Goal: Task Accomplishment & Management: Manage account settings

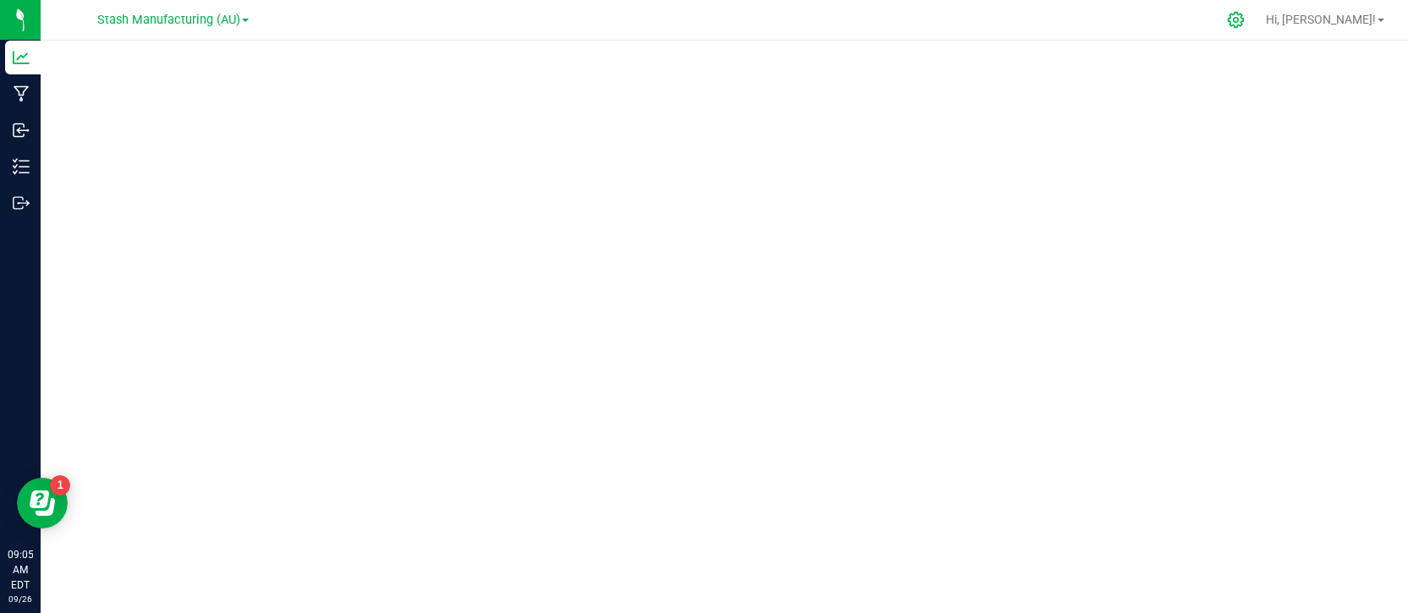
click at [1244, 23] on icon at bounding box center [1236, 20] width 18 height 18
click at [1244, 22] on icon at bounding box center [1236, 20] width 18 height 18
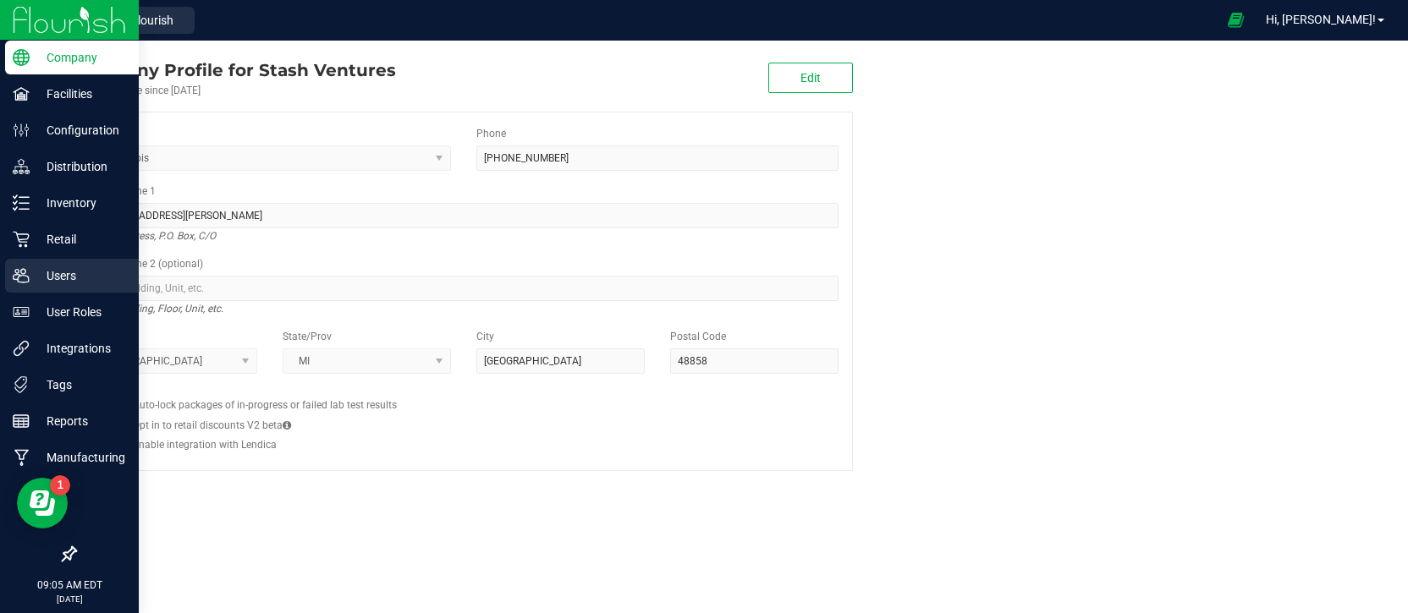
click at [47, 270] on p "Users" at bounding box center [81, 276] width 102 height 20
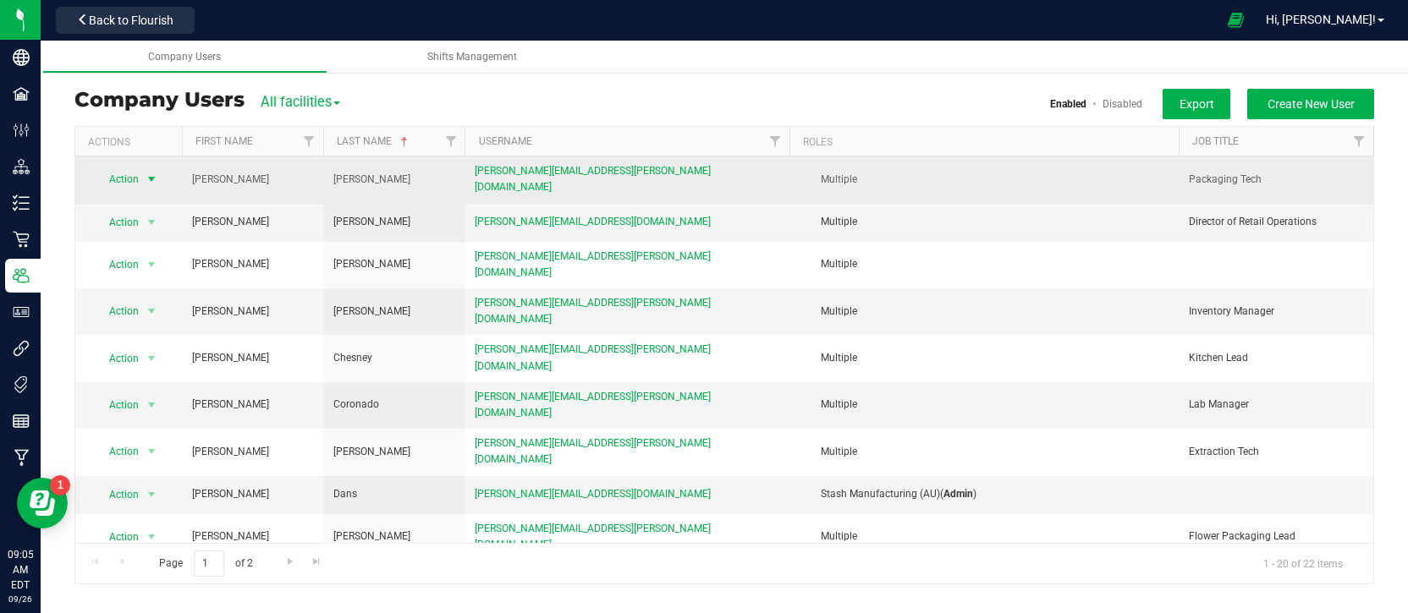
click at [152, 173] on span "select" at bounding box center [152, 180] width 14 height 14
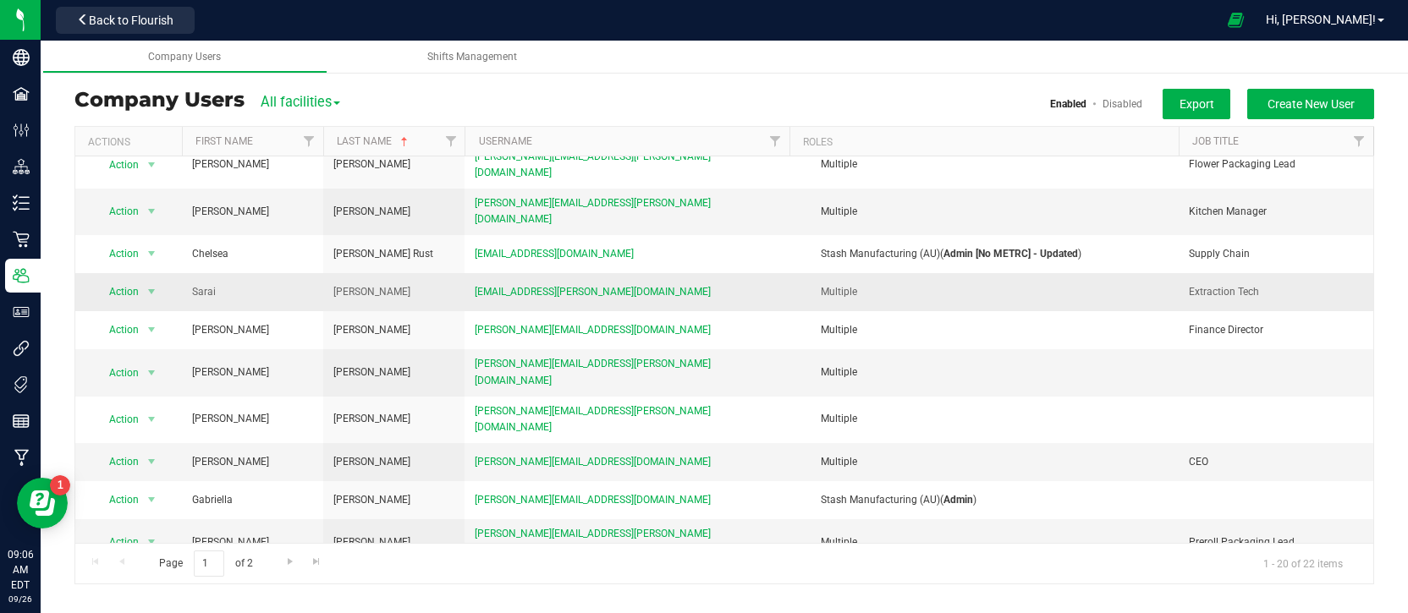
scroll to position [374, 0]
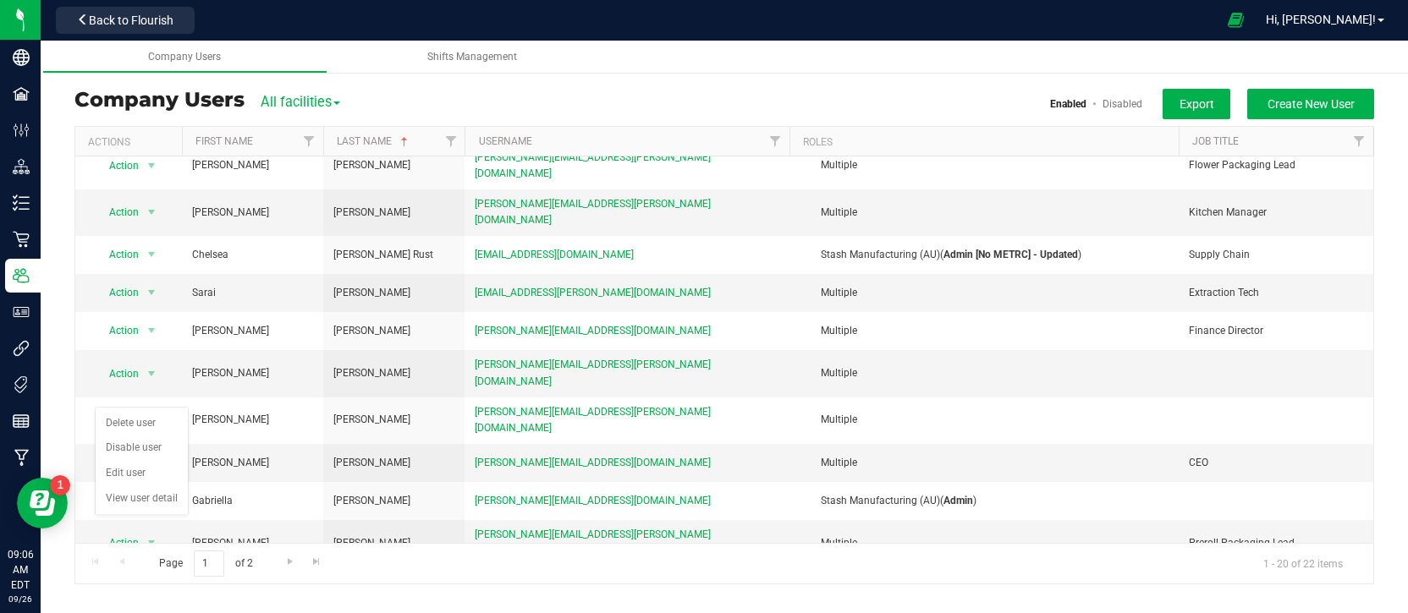
click at [454, 86] on div "Stash Manufacturing (MED) Users Company Users All facilities All facilities Sta…" at bounding box center [724, 342] width 1367 height 541
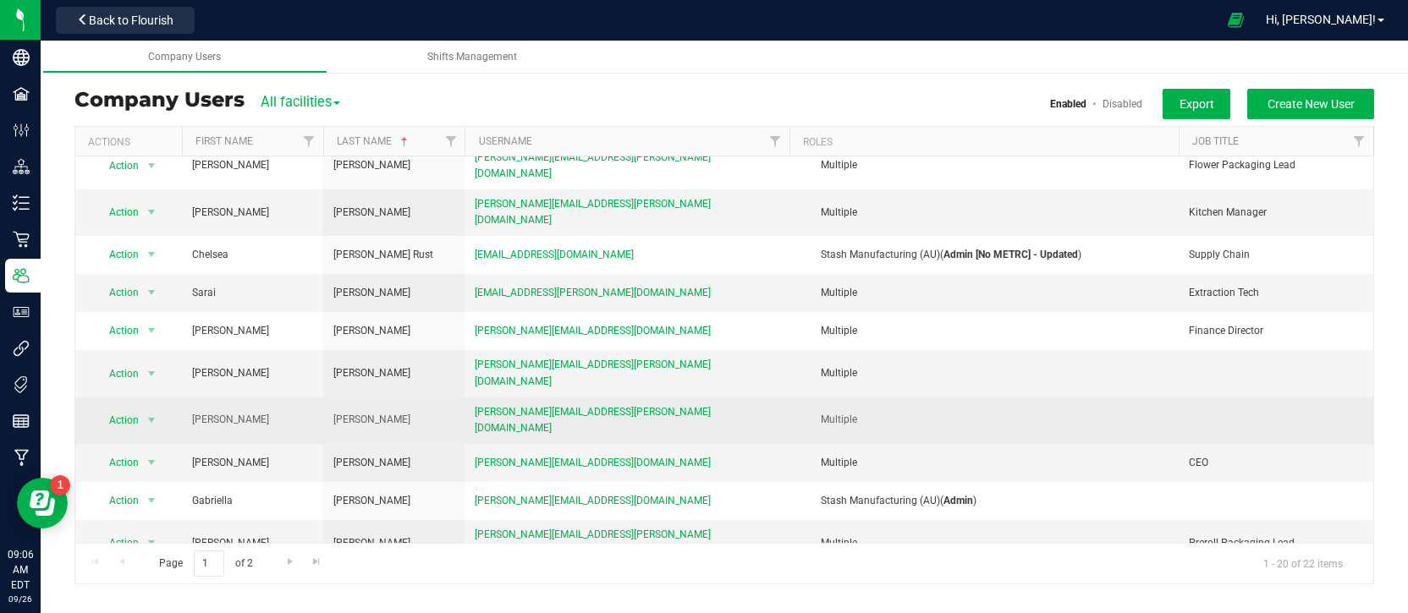
scroll to position [374, 0]
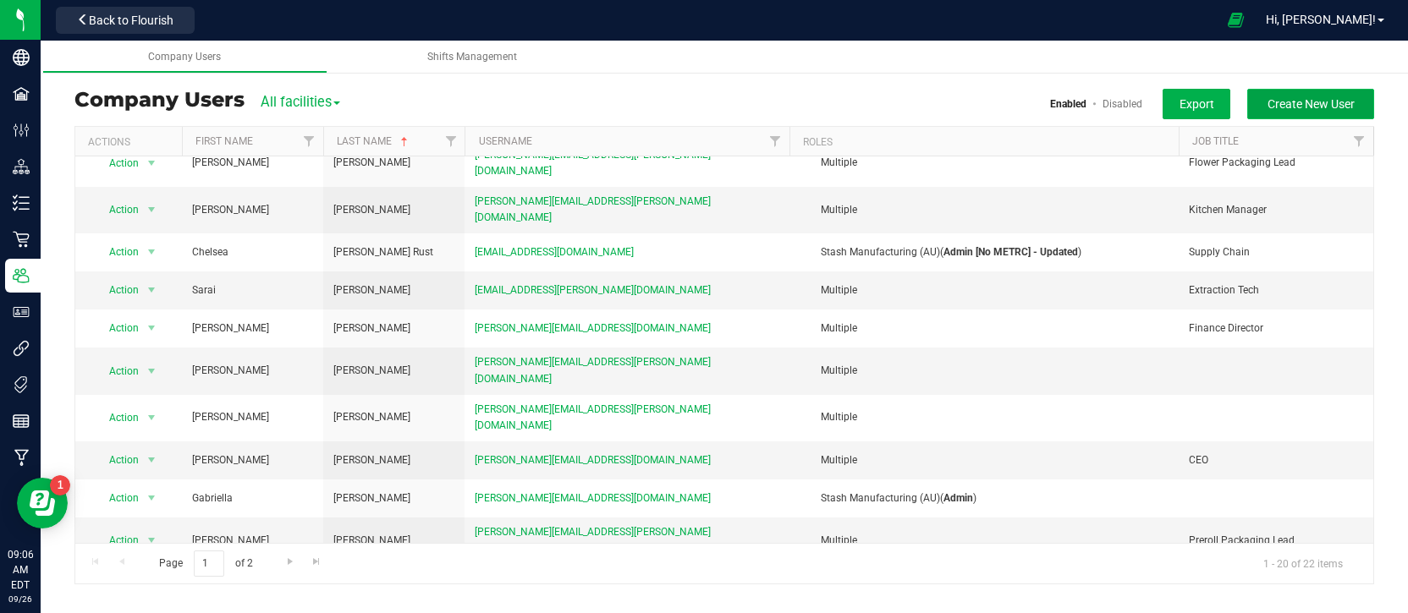
click at [1307, 102] on span "Create New User" at bounding box center [1310, 104] width 87 height 14
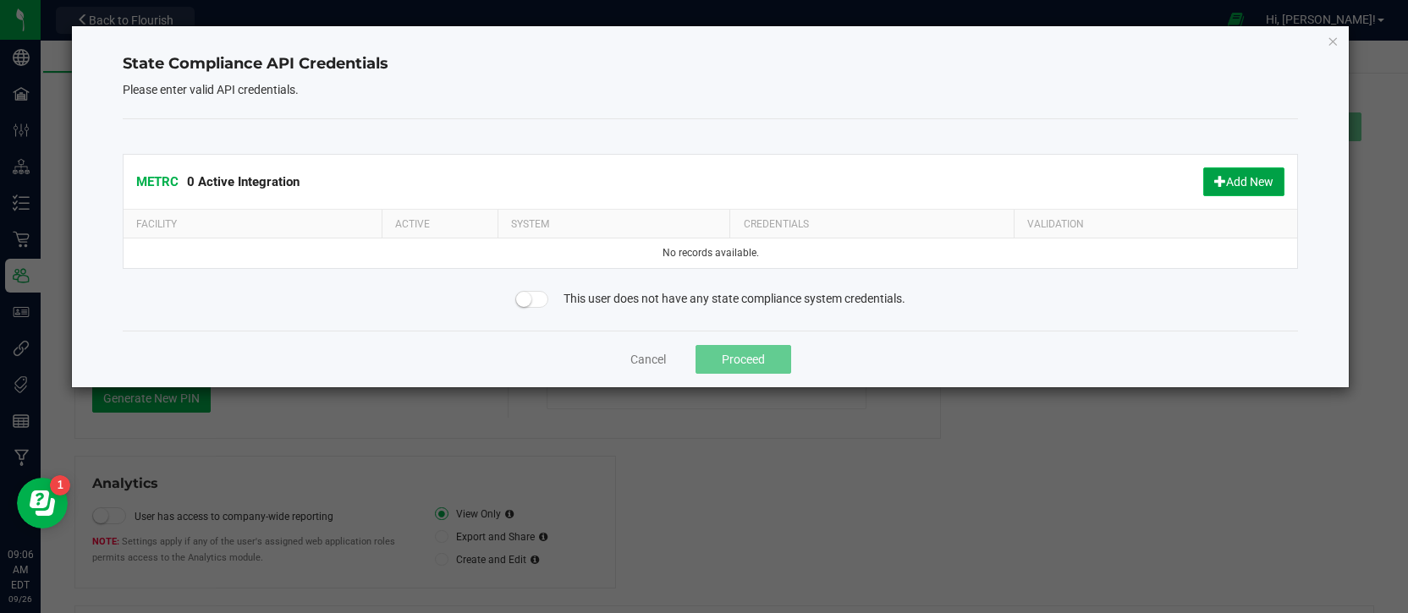
click at [1238, 178] on button "Add New" at bounding box center [1243, 181] width 81 height 29
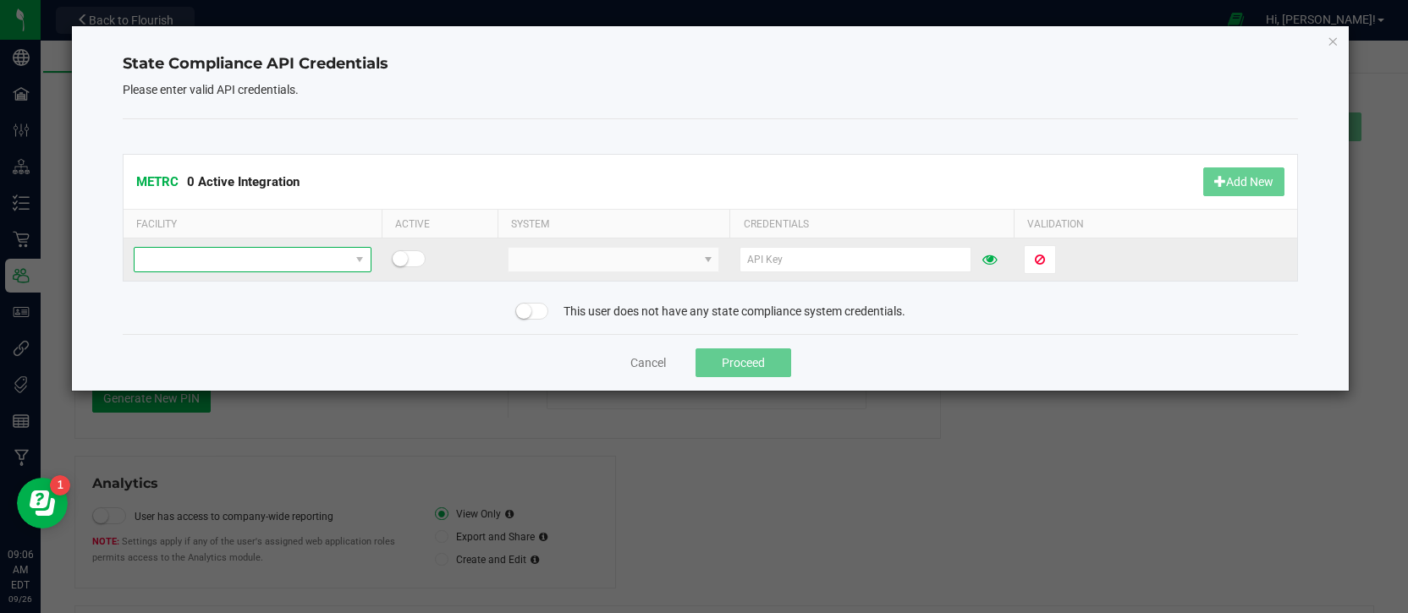
click at [184, 263] on span at bounding box center [242, 260] width 215 height 24
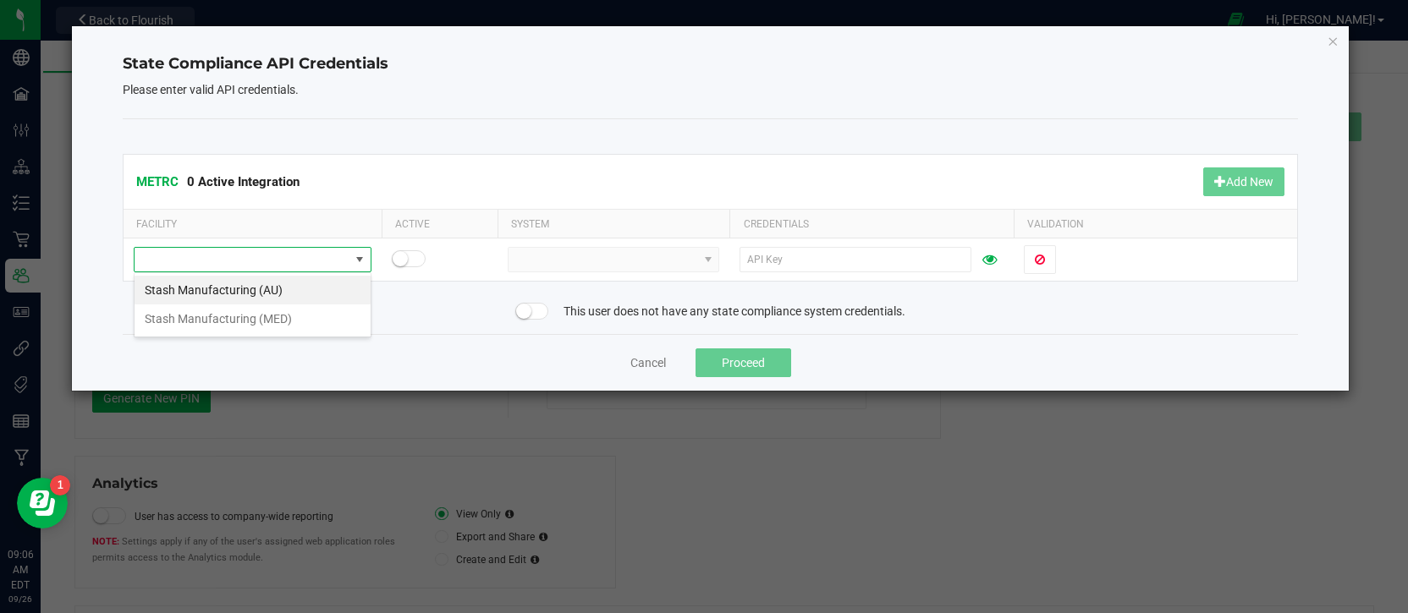
click at [192, 289] on li "Stash Manufacturing (AU)" at bounding box center [253, 290] width 236 height 29
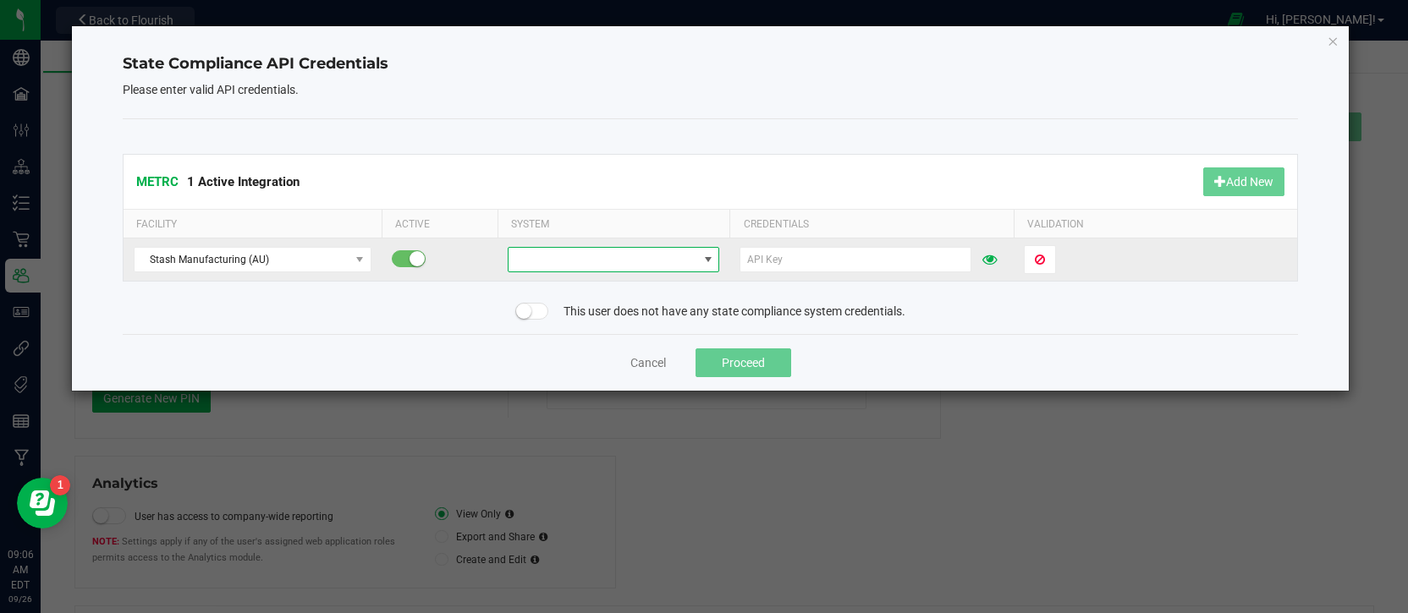
click at [610, 261] on span at bounding box center [602, 260] width 189 height 24
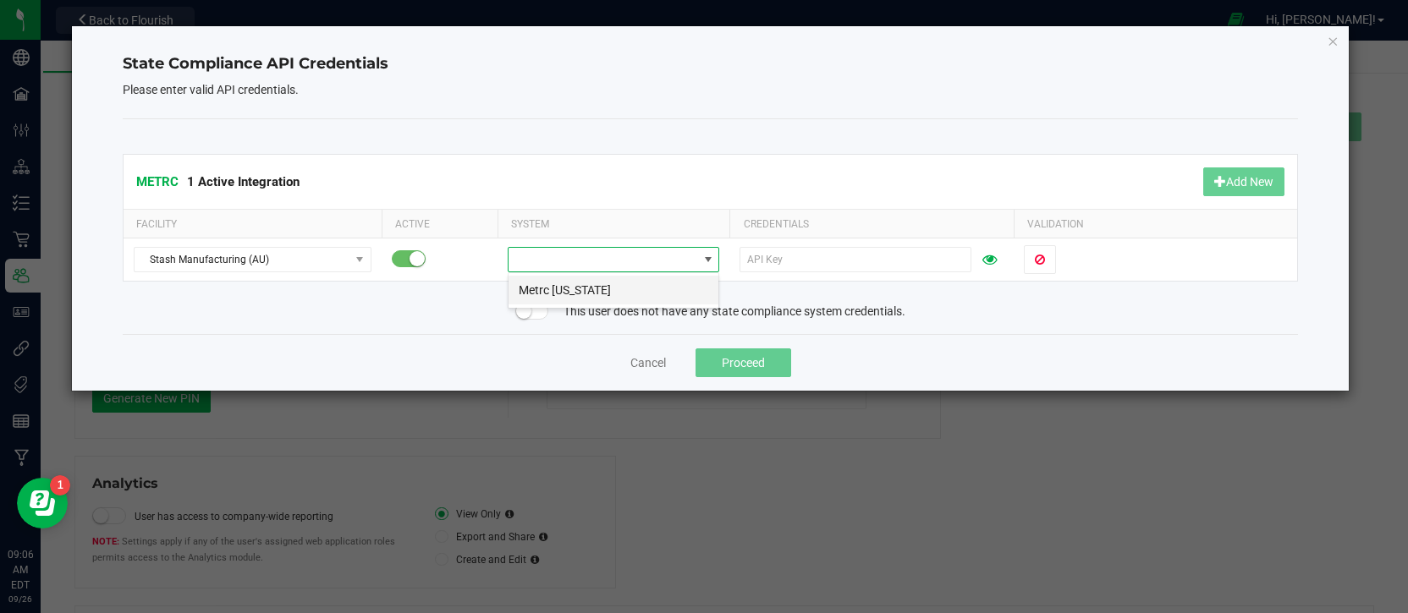
click at [612, 281] on li "Metrc [US_STATE]" at bounding box center [613, 290] width 210 height 29
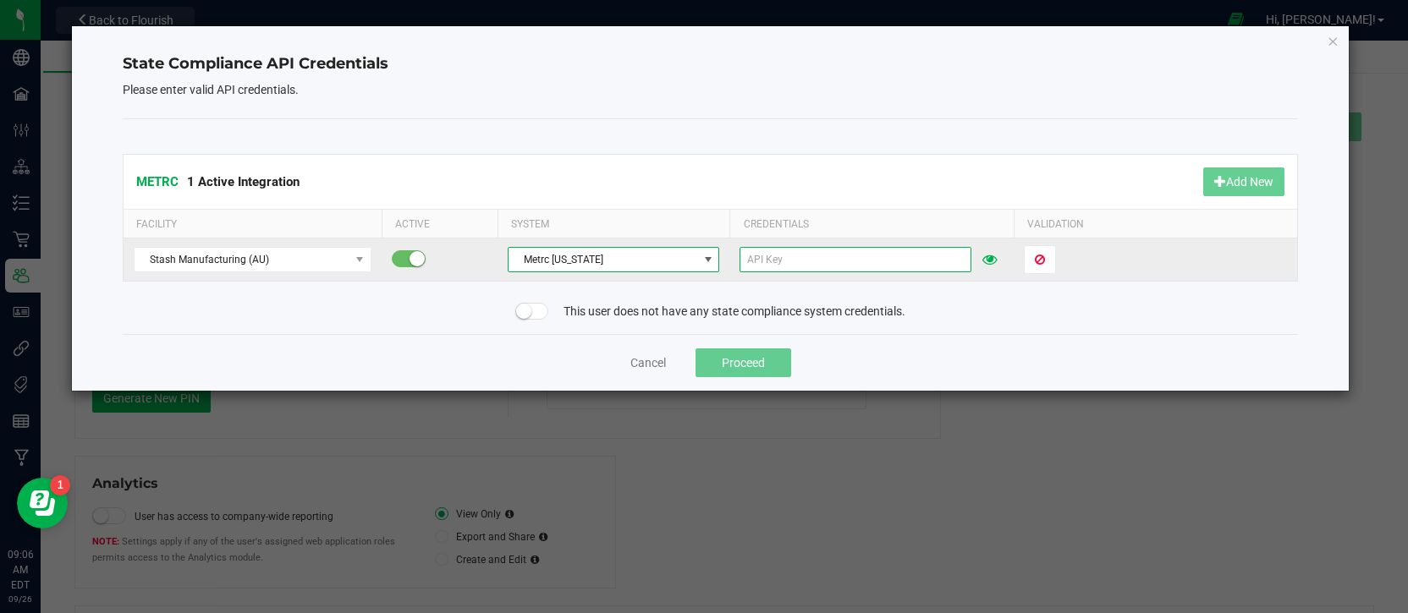
click at [804, 258] on input "text" at bounding box center [854, 259] width 231 height 25
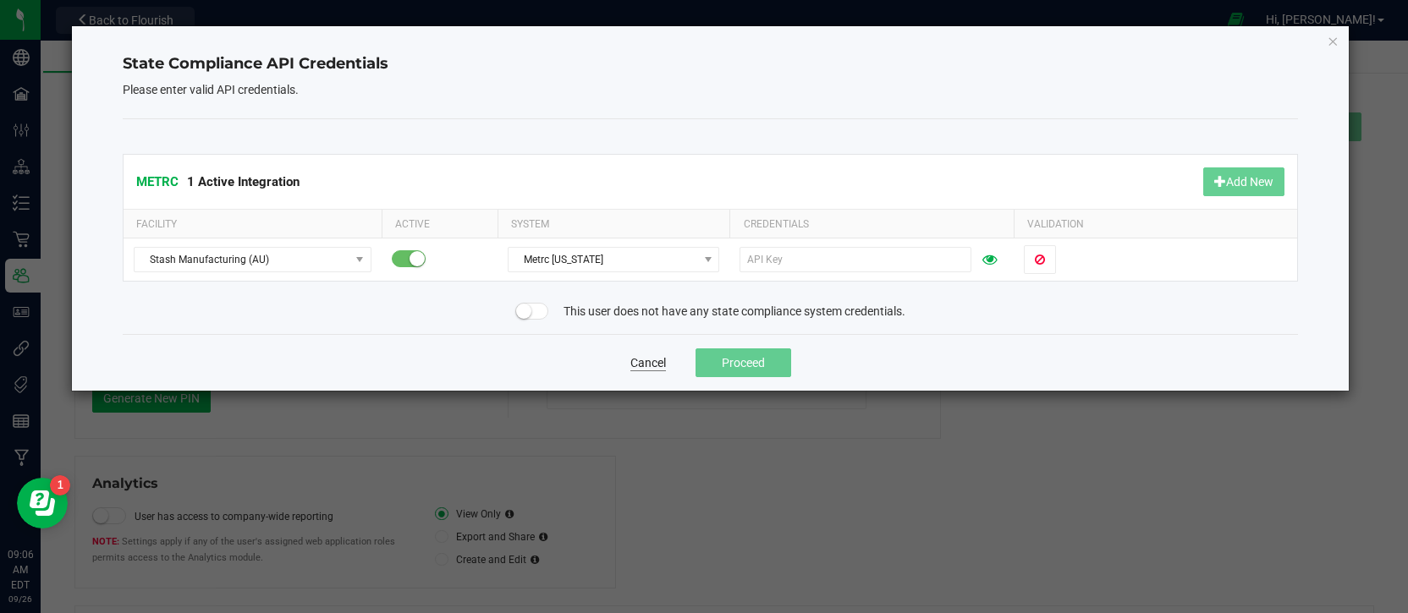
click at [649, 365] on button "Cancel" at bounding box center [648, 362] width 36 height 17
